Goal: Task Accomplishment & Management: Use online tool/utility

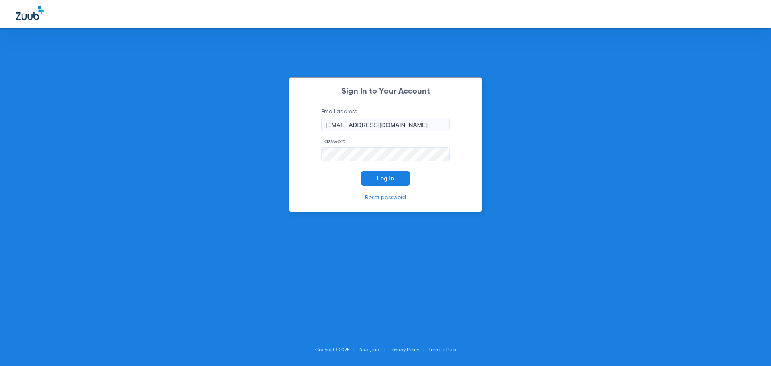
click at [380, 178] on span "Log In" at bounding box center [385, 178] width 17 height 6
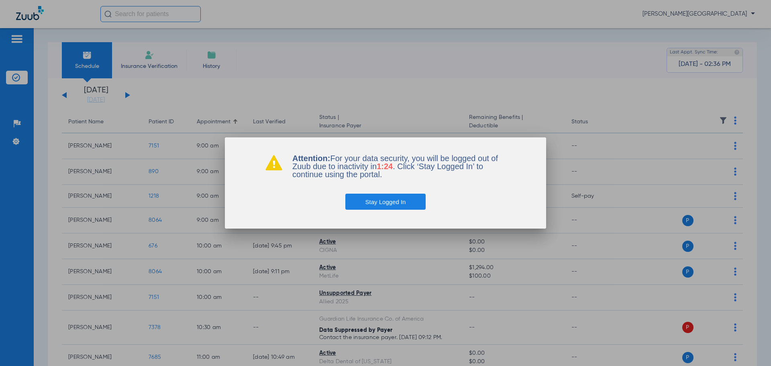
click at [407, 200] on button "Stay Logged In" at bounding box center [385, 202] width 81 height 16
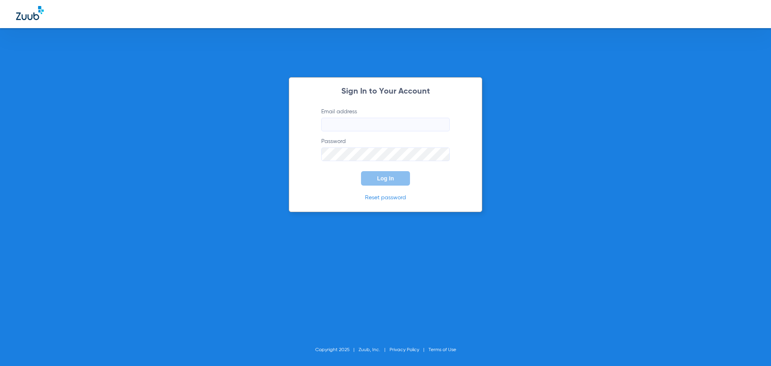
type input "[EMAIL_ADDRESS][DOMAIN_NAME]"
click at [381, 181] on span "Log In" at bounding box center [385, 178] width 17 height 6
